Goal: Obtain resource: Download file/media

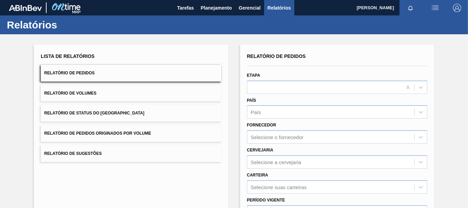
scroll to position [34, 0]
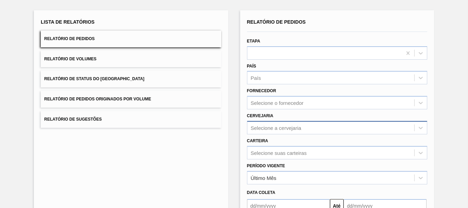
click at [271, 124] on div "Selecione a cervejaria" at bounding box center [330, 128] width 167 height 10
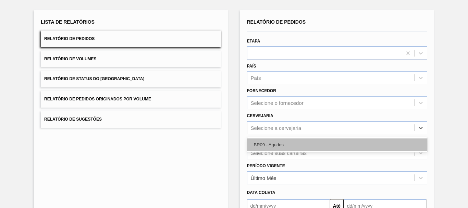
click at [275, 143] on div "BR09 - Agudos" at bounding box center [337, 144] width 180 height 13
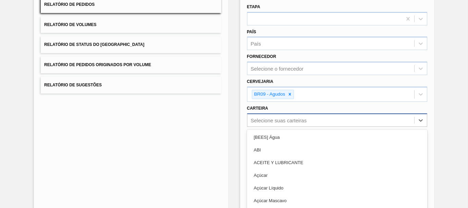
scroll to position [96, 0]
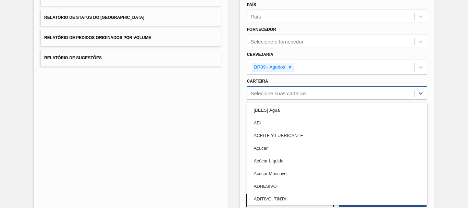
click at [268, 100] on div "option ABI focused, 2 of 101. 101 results available. Use Up and Down to choose …" at bounding box center [337, 92] width 180 height 13
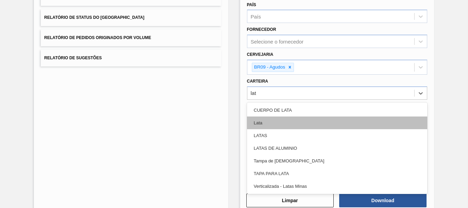
type input "lata"
click at [272, 127] on div "Lata" at bounding box center [337, 122] width 180 height 13
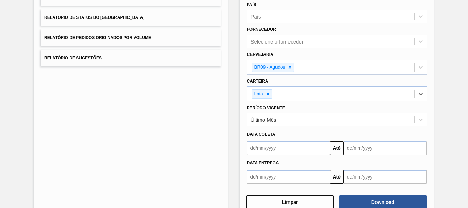
click at [296, 119] on div "Último Mês" at bounding box center [330, 120] width 167 height 10
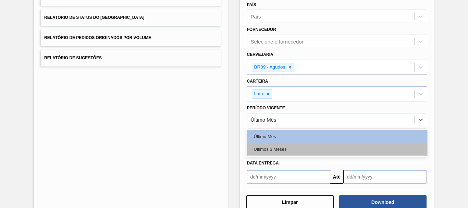
click at [296, 148] on div "Últimos 3 Meses" at bounding box center [337, 149] width 180 height 13
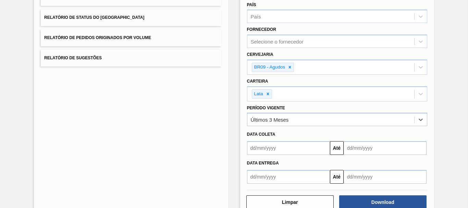
click at [294, 151] on input "text" at bounding box center [288, 148] width 83 height 14
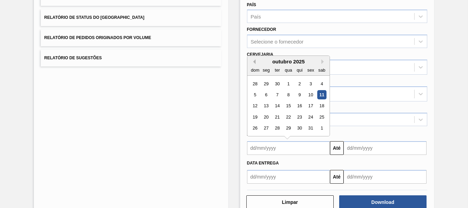
click at [252, 62] on button "Previous Month" at bounding box center [253, 61] width 5 height 5
click at [263, 106] on div "15" at bounding box center [265, 105] width 9 height 9
type input "[DATE]"
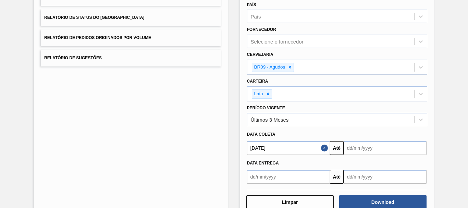
click at [352, 149] on input "text" at bounding box center [385, 148] width 83 height 14
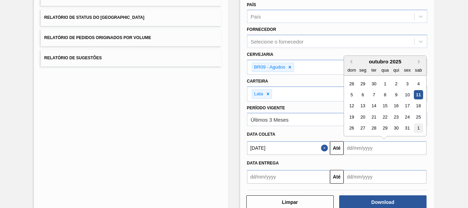
click at [419, 125] on div "1" at bounding box center [418, 128] width 9 height 9
type input "[DATE]"
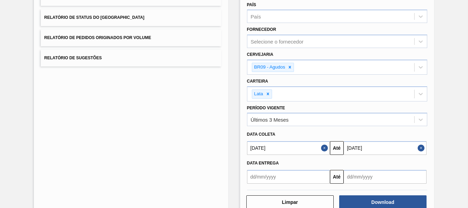
scroll to position [113, 0]
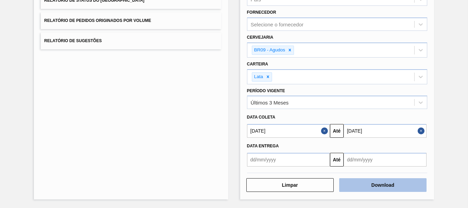
click at [401, 185] on button "Download" at bounding box center [382, 185] width 87 height 14
